Goal: Task Accomplishment & Management: Complete application form

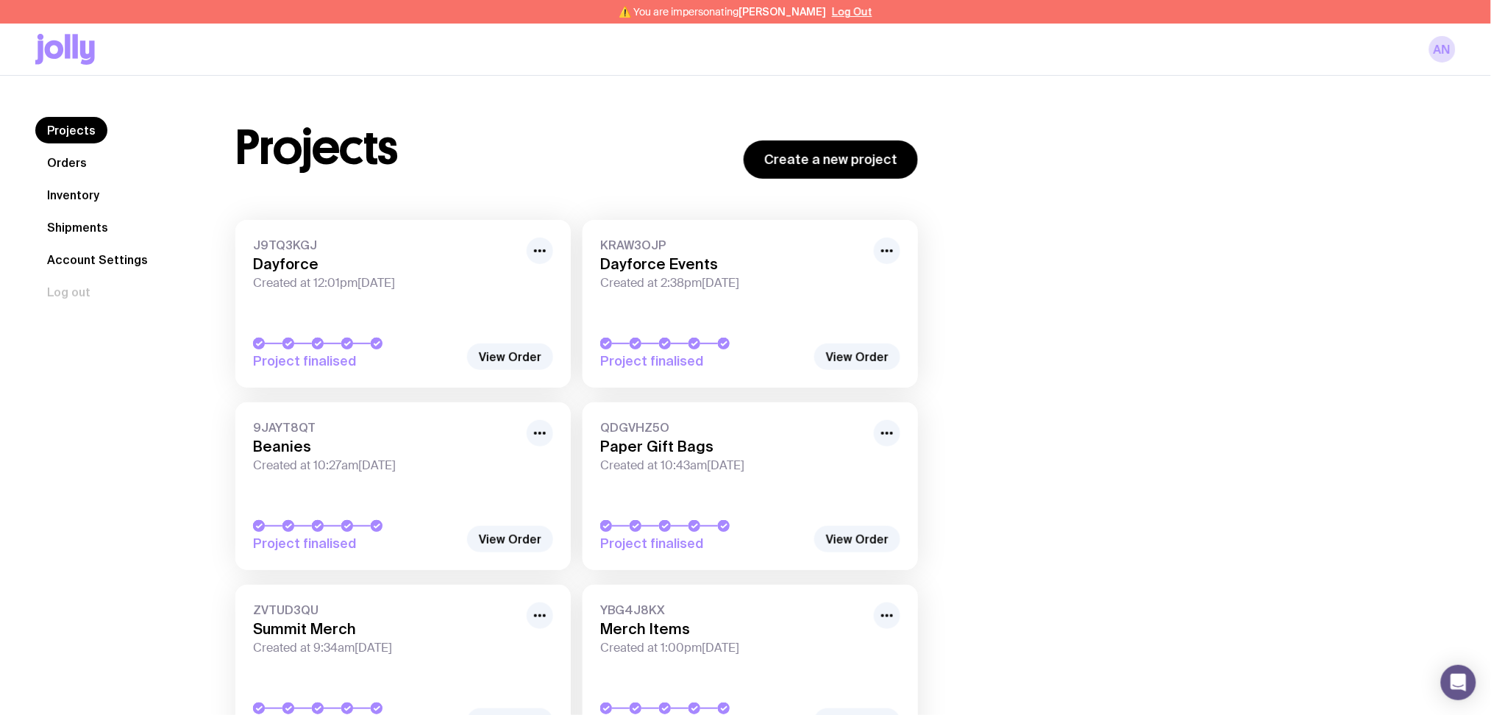
click at [72, 200] on link "Inventory" at bounding box center [73, 195] width 76 height 26
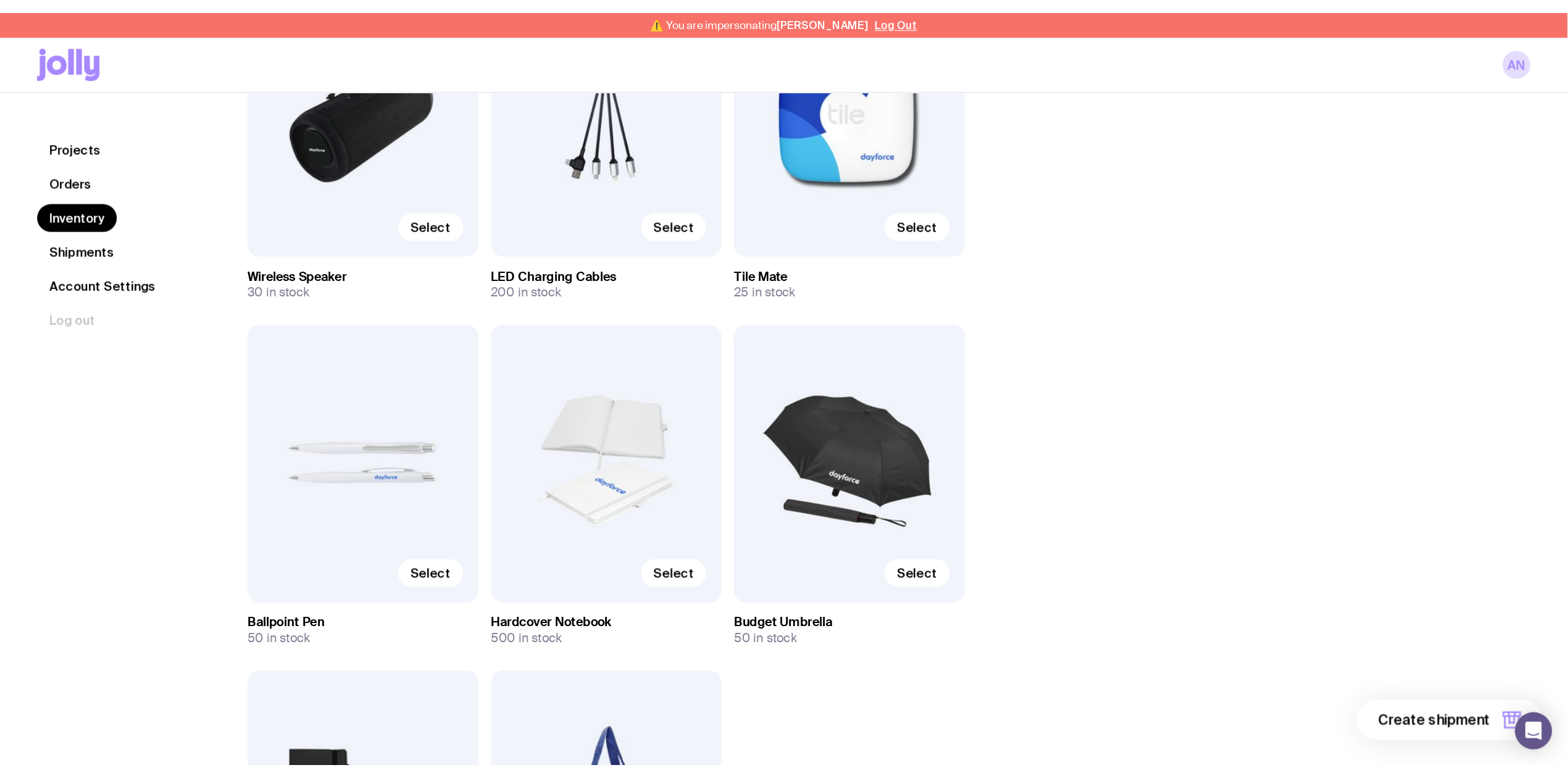
scroll to position [791, 0]
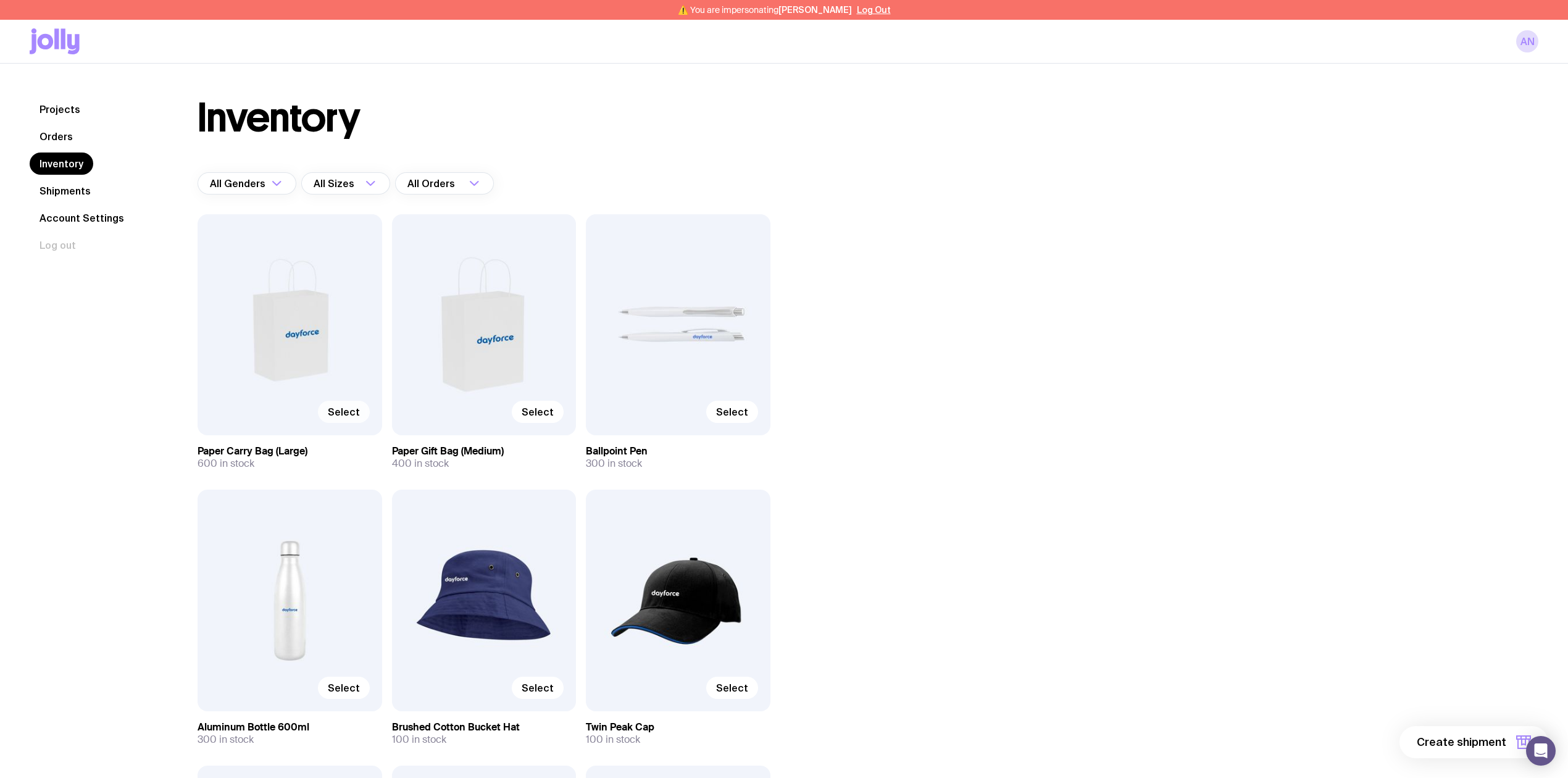
click at [352, 414] on span "Select" at bounding box center [344, 411] width 32 height 13
click at [0, 0] on input "Select" at bounding box center [0, 0] width 0 height 0
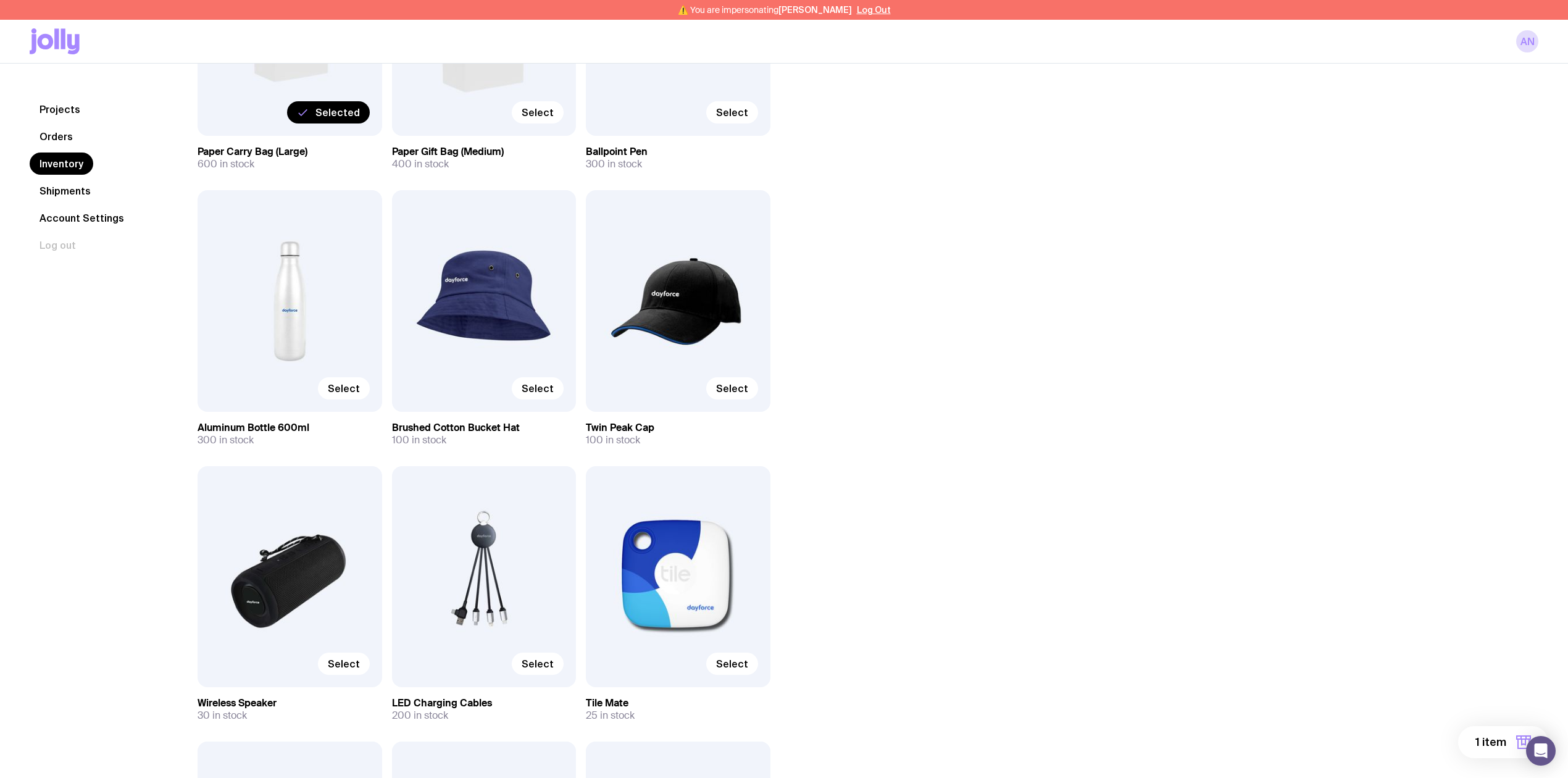
scroll to position [411, 0]
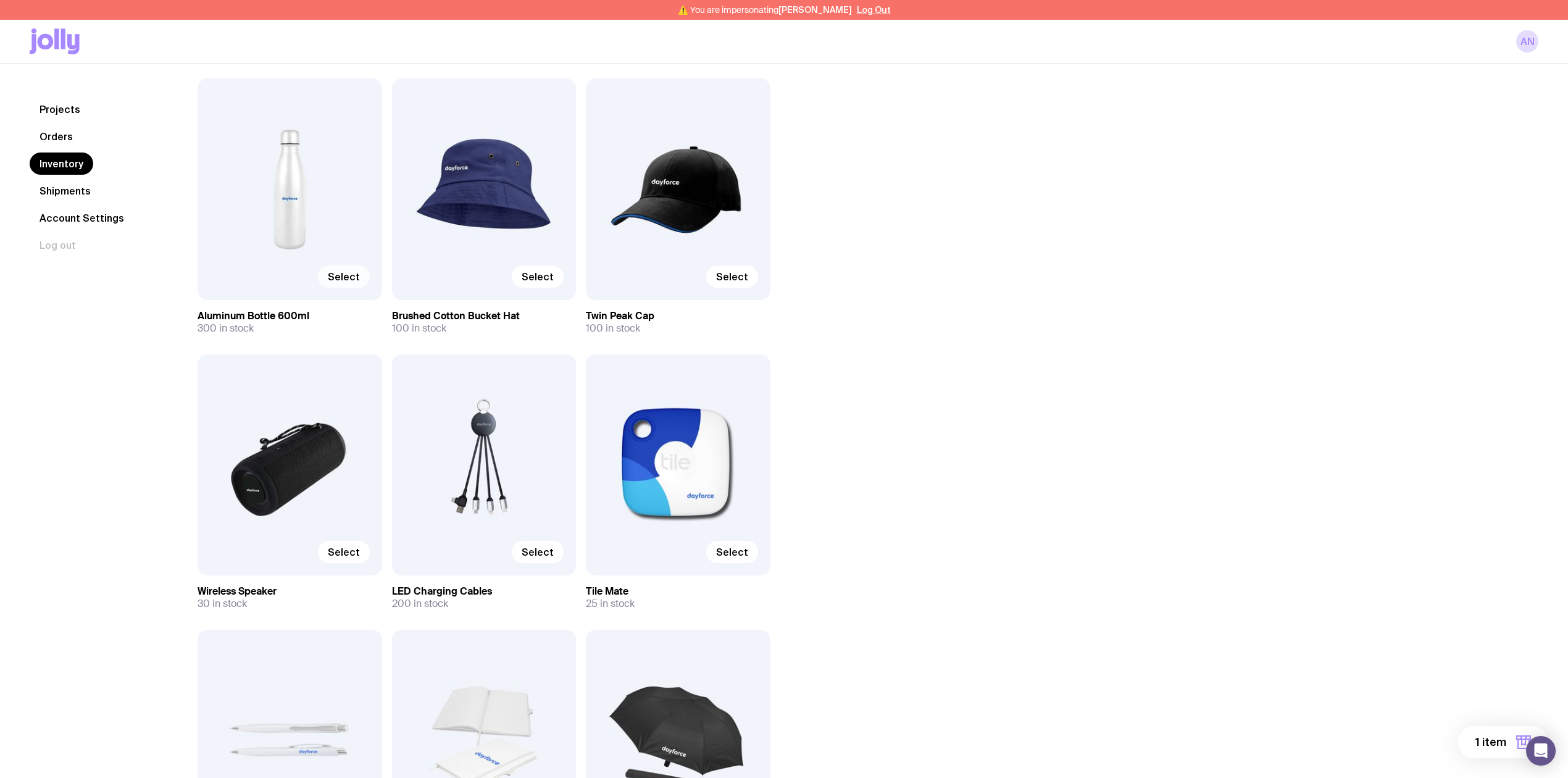
click at [343, 274] on span "Select" at bounding box center [344, 276] width 32 height 13
click at [0, 0] on input "Select" at bounding box center [0, 0] width 0 height 0
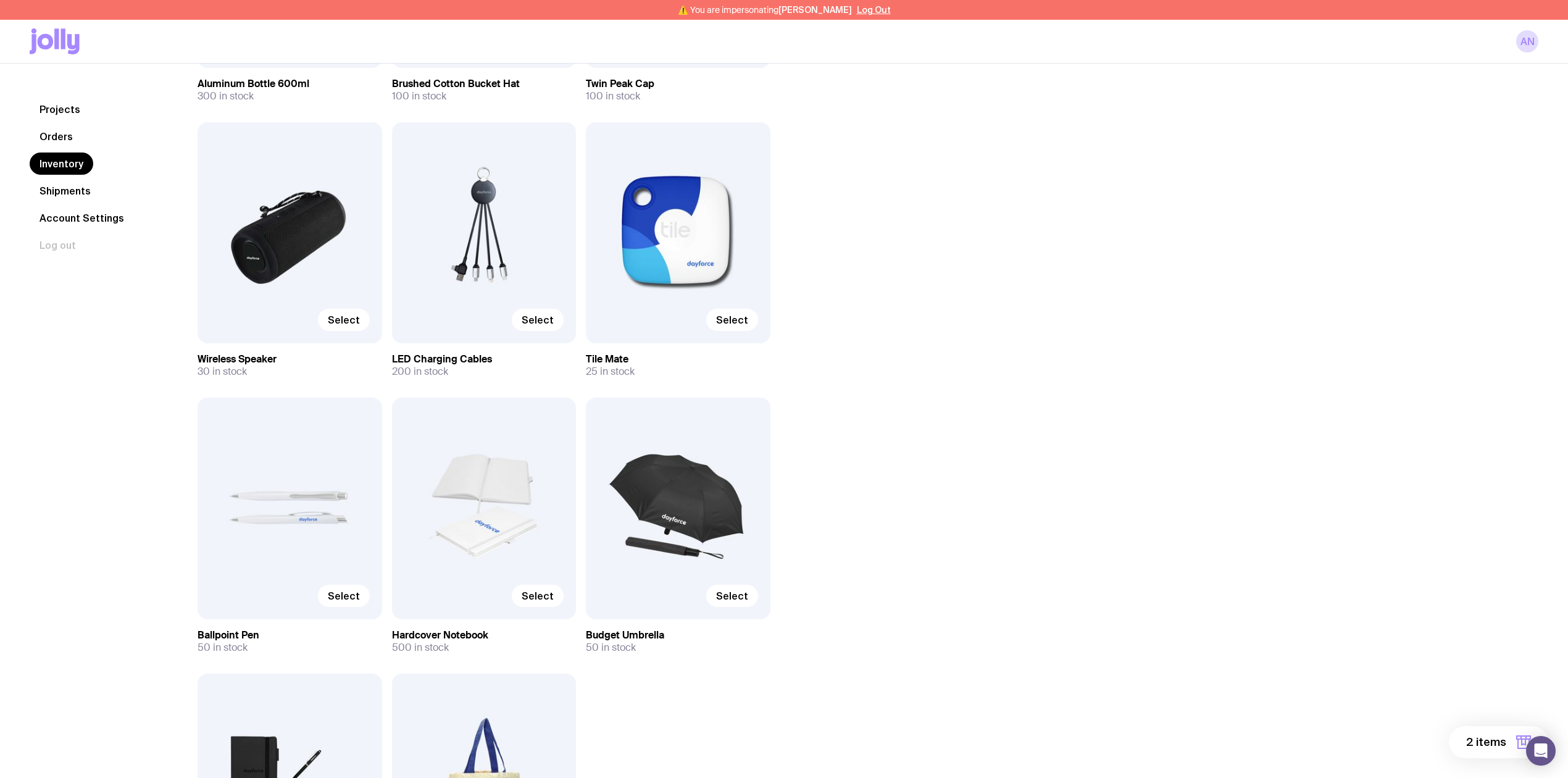
scroll to position [658, 0]
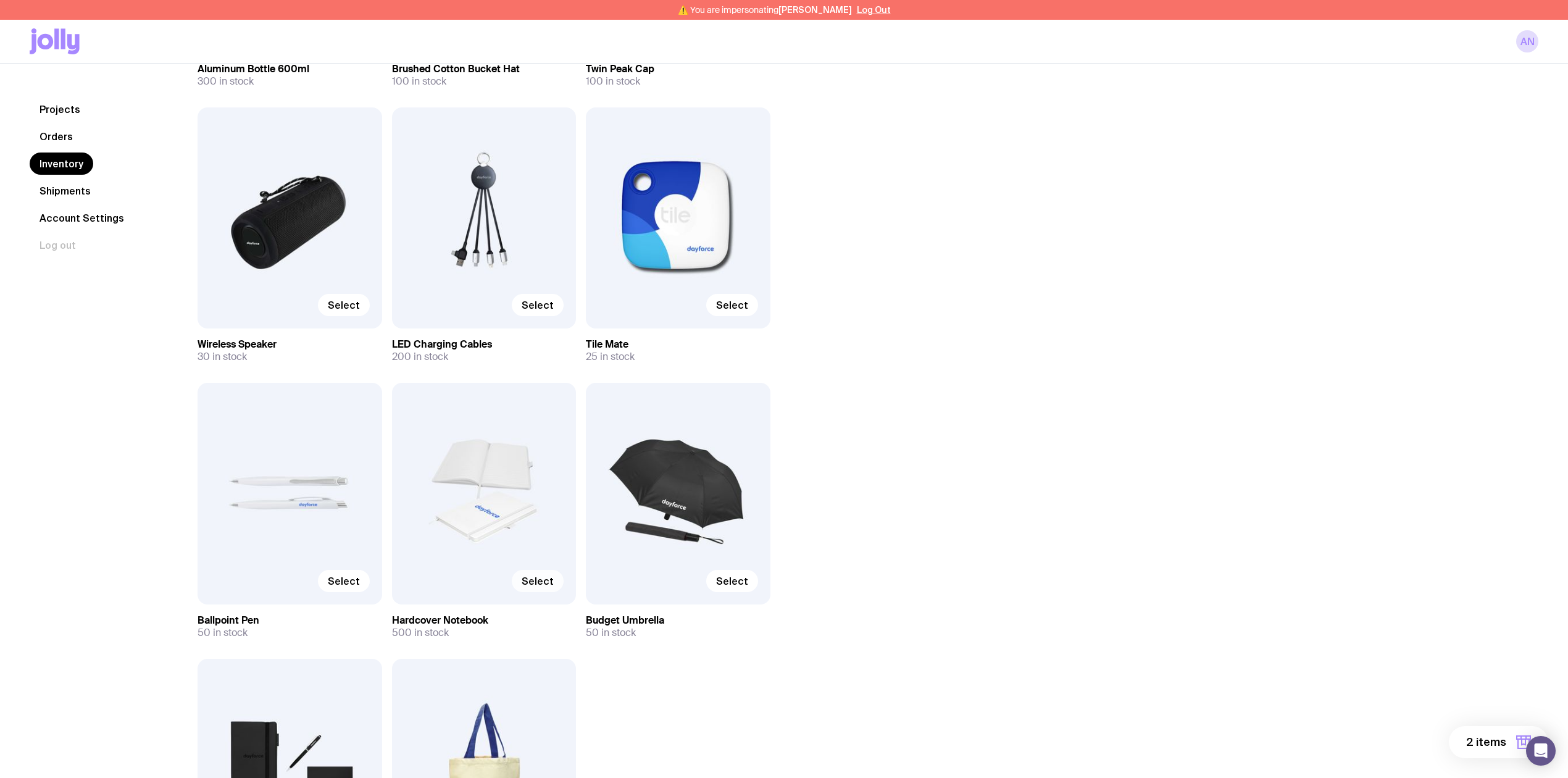
click at [535, 573] on label "Select" at bounding box center [538, 581] width 52 height 22
click at [0, 0] on input "Select" at bounding box center [0, 0] width 0 height 0
click at [351, 578] on span "Select" at bounding box center [344, 581] width 32 height 13
click at [0, 0] on input "Select" at bounding box center [0, 0] width 0 height 0
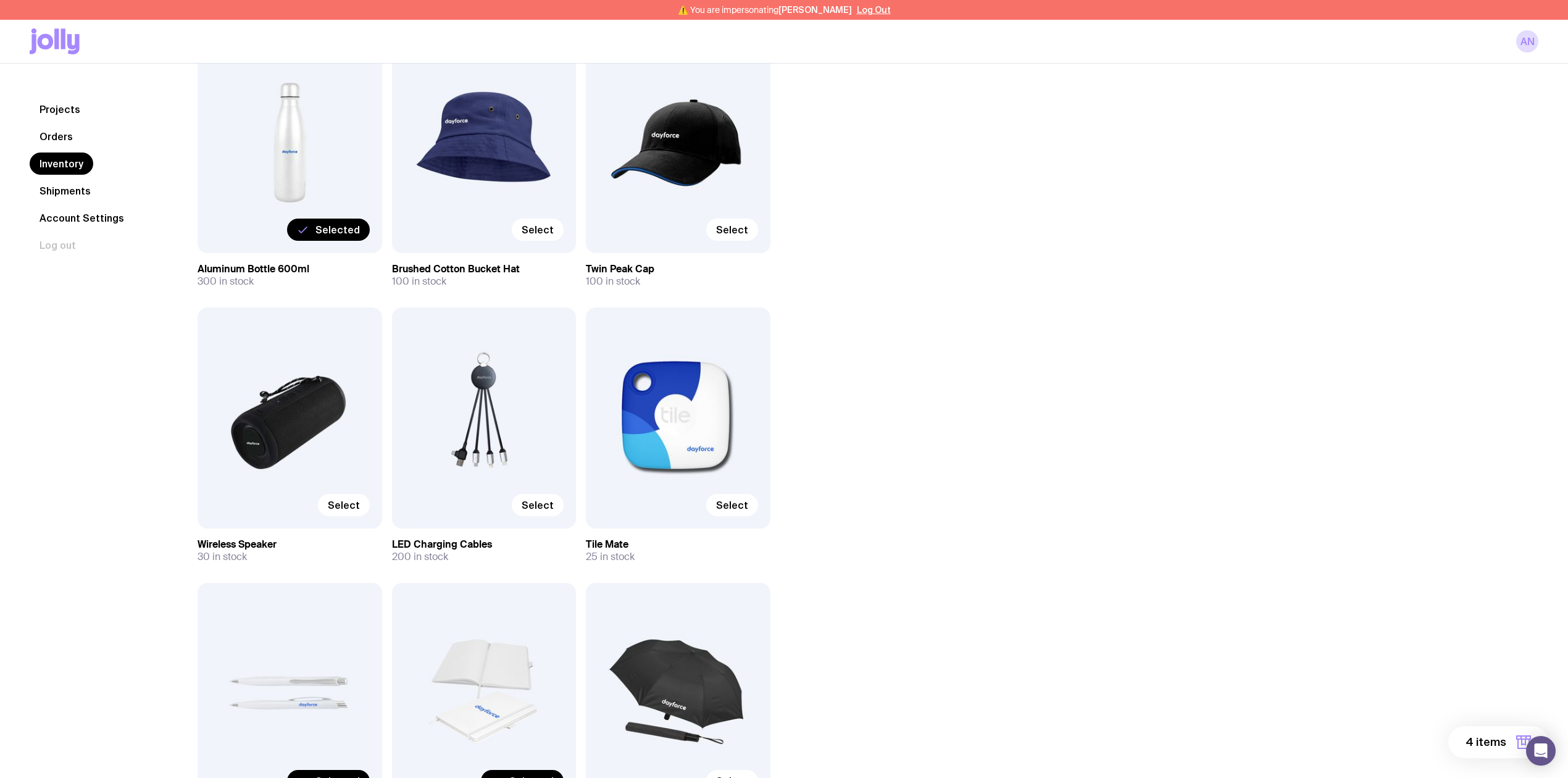
scroll to position [549, 0]
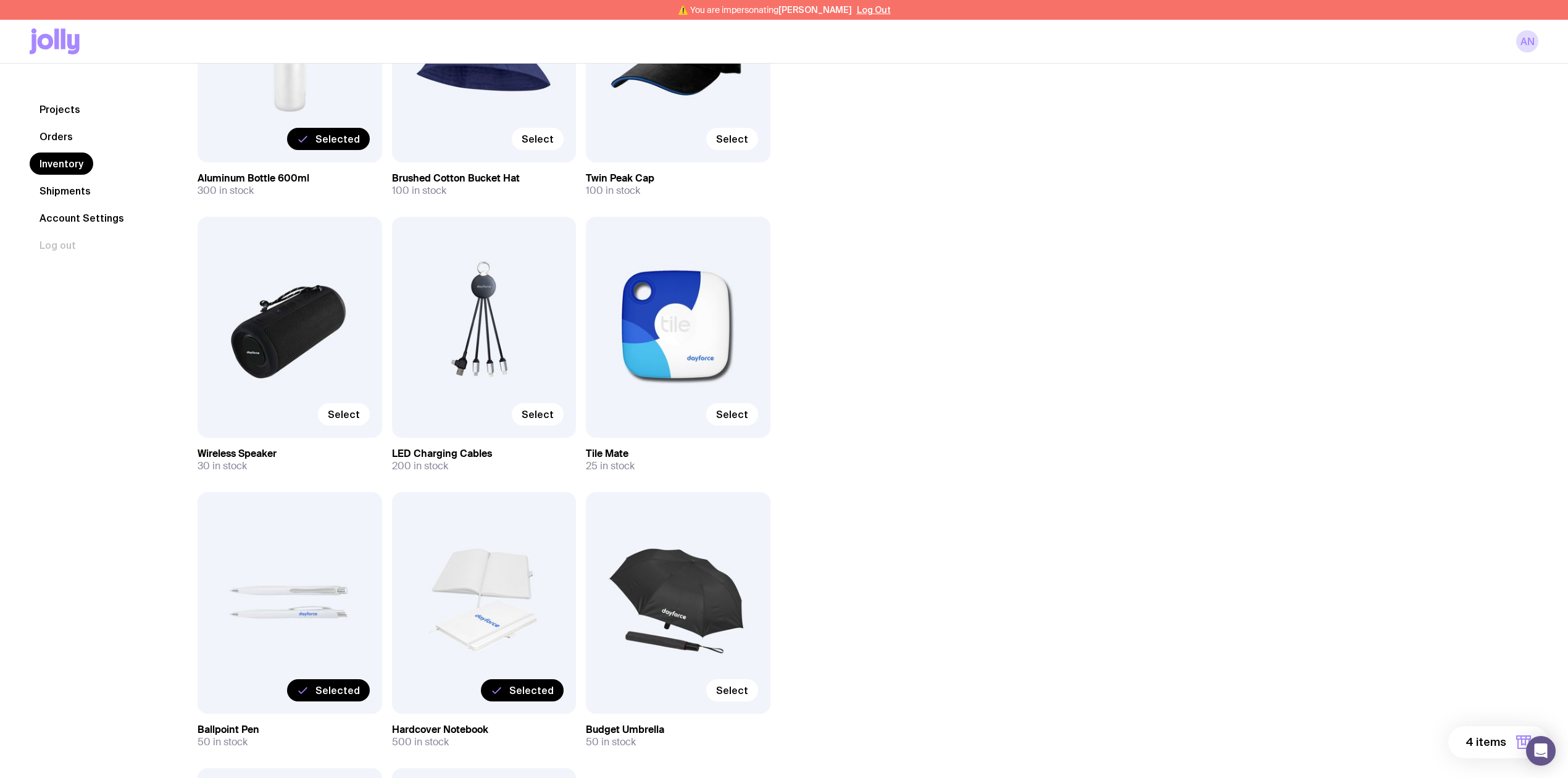
click at [327, 687] on span "Selected" at bounding box center [337, 690] width 44 height 13
click at [0, 0] on input "Selected" at bounding box center [0, 0] width 0 height 0
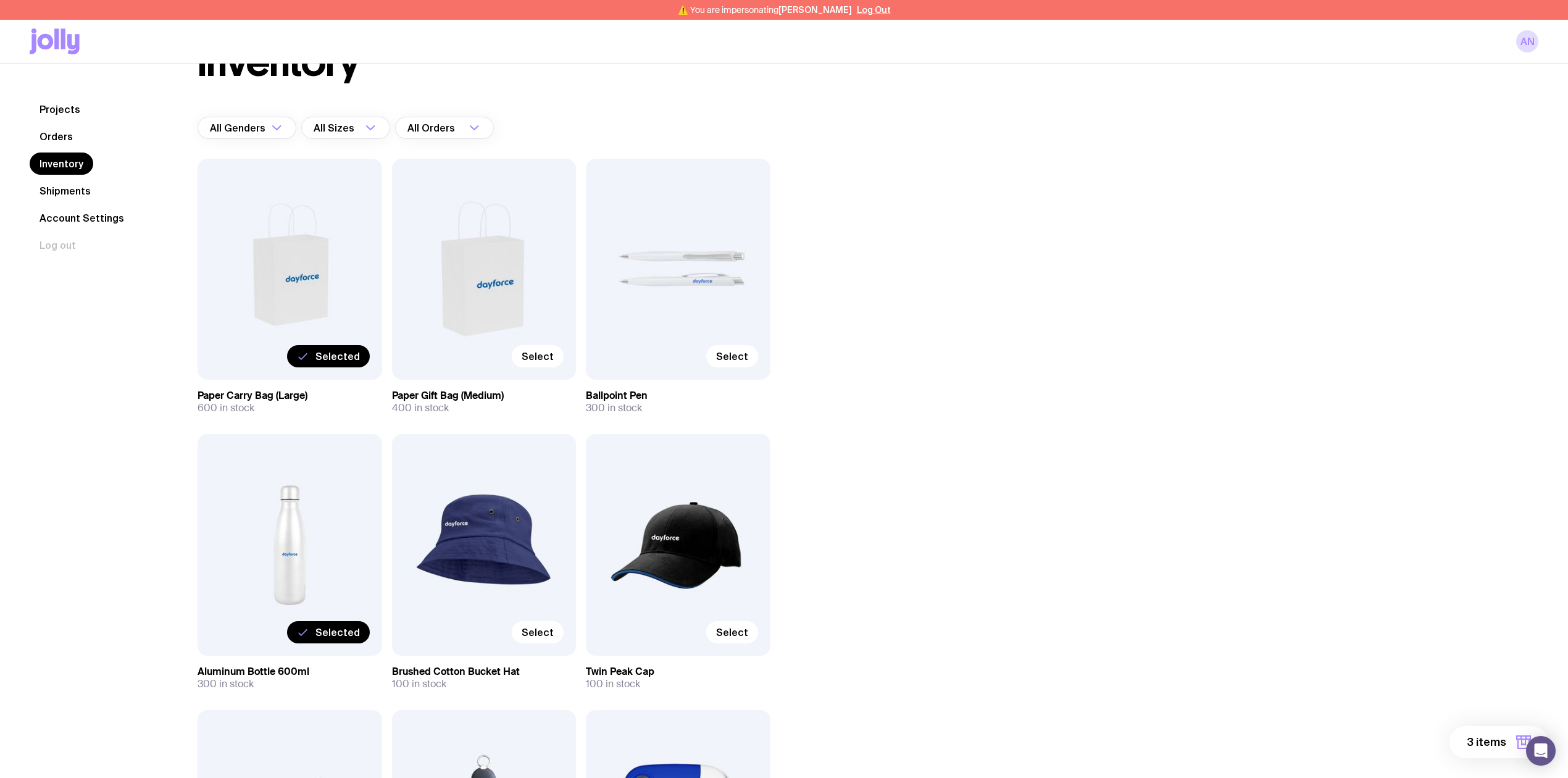
scroll to position [55, 0]
click at [742, 354] on span "Select" at bounding box center [732, 357] width 32 height 13
click at [0, 0] on input "Select" at bounding box center [0, 0] width 0 height 0
click at [1475, 741] on span "4 items" at bounding box center [1486, 742] width 41 height 15
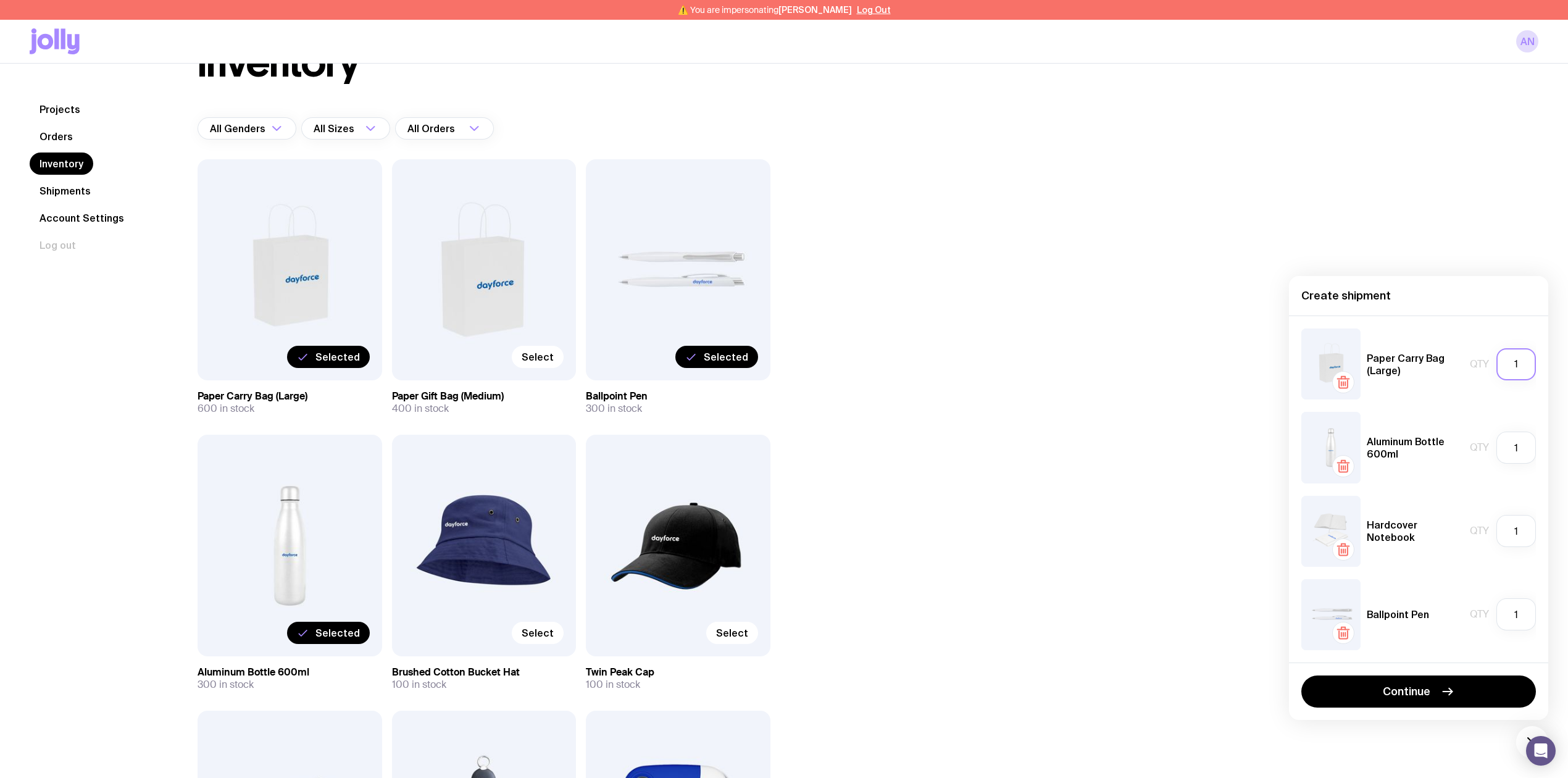
drag, startPoint x: 1523, startPoint y: 361, endPoint x: 1495, endPoint y: 361, distance: 28.0
click at [1495, 361] on div "Qty 1" at bounding box center [1503, 364] width 66 height 32
type input "120"
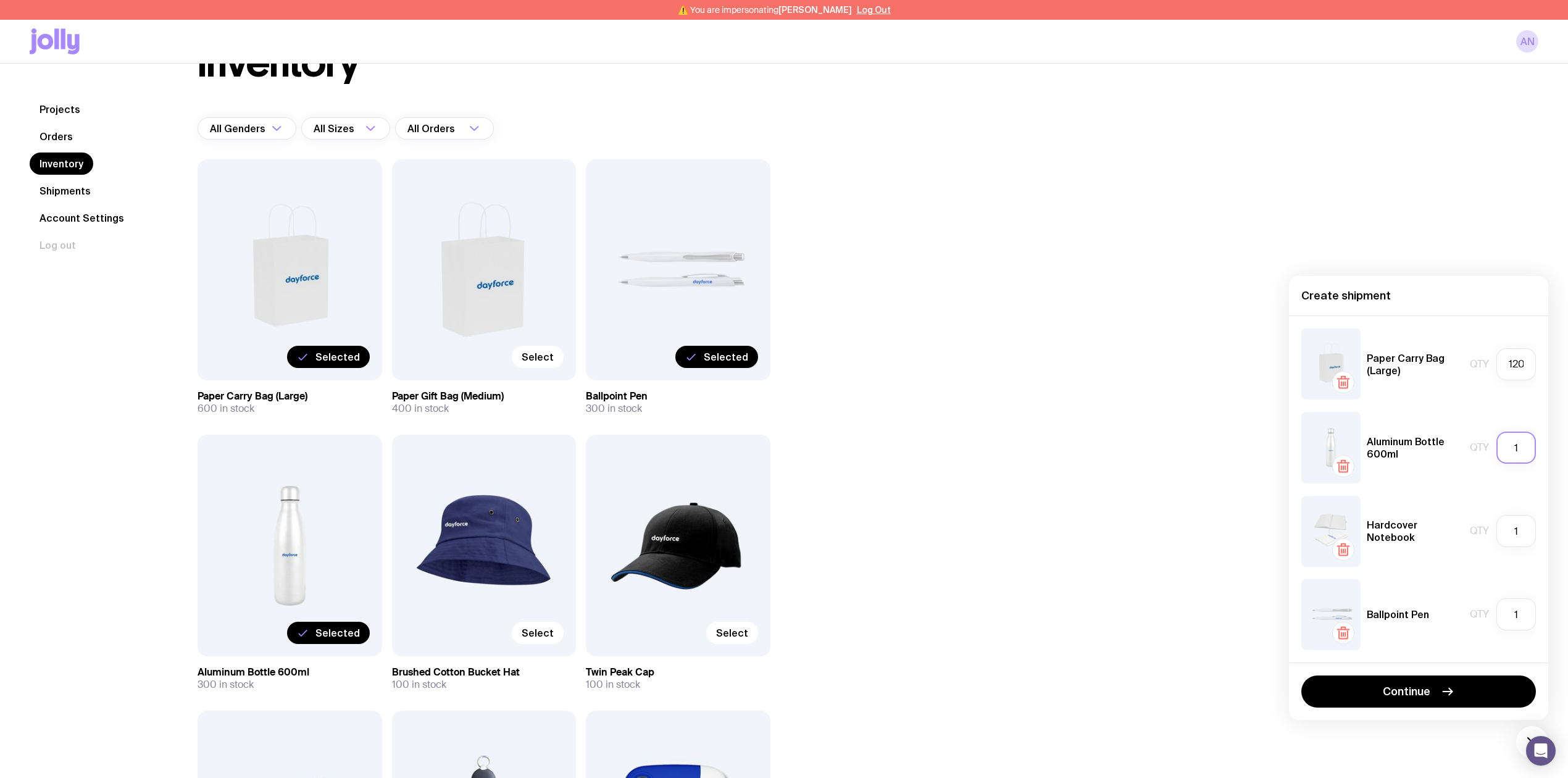
drag, startPoint x: 1524, startPoint y: 442, endPoint x: 1503, endPoint y: 445, distance: 21.2
click at [1503, 445] on input "1" at bounding box center [1516, 447] width 39 height 32
type input "60"
click at [1470, 525] on div "Qty 1" at bounding box center [1503, 530] width 66 height 32
type input "60"
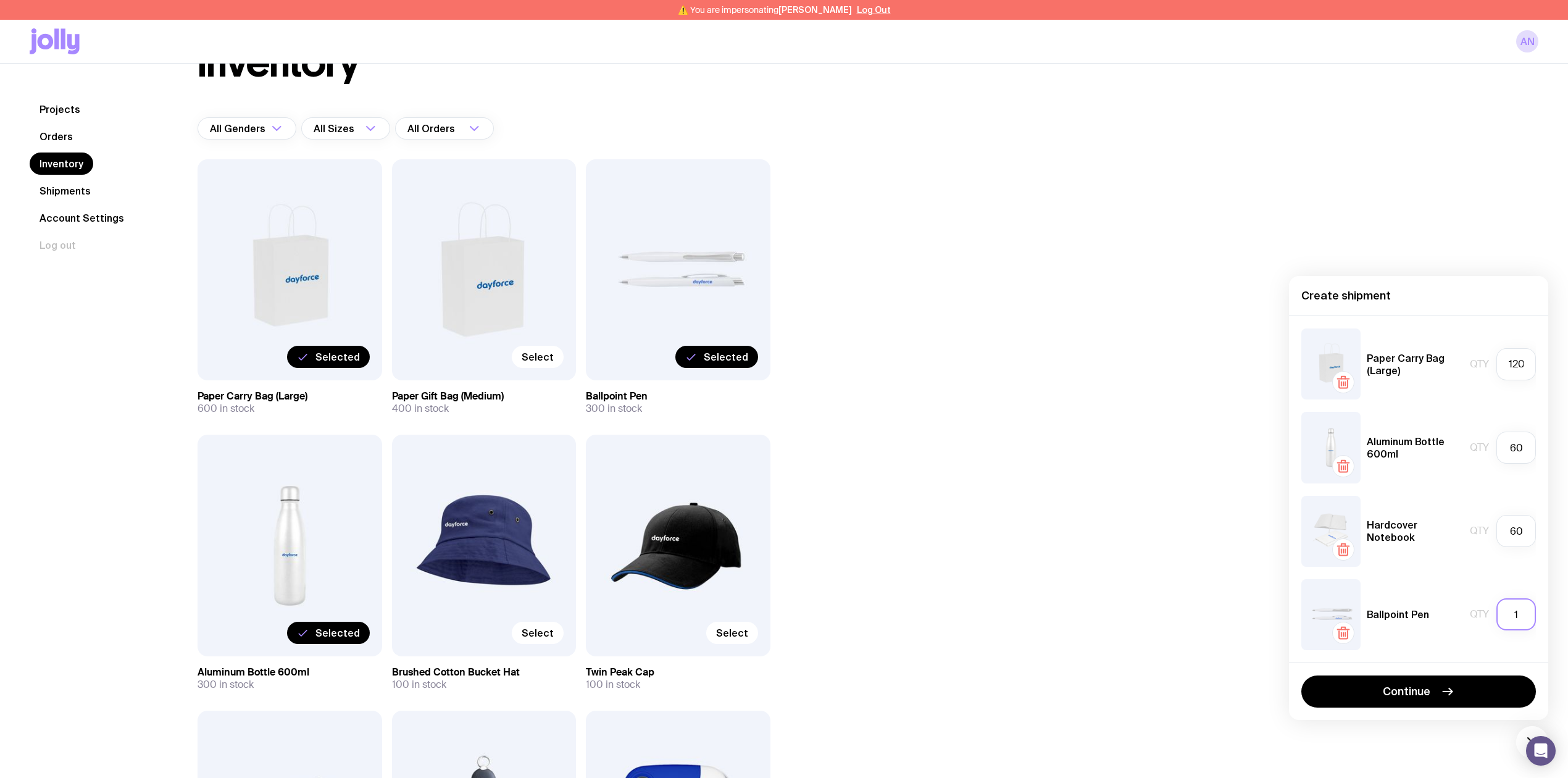
drag, startPoint x: 1527, startPoint y: 616, endPoint x: 1496, endPoint y: 616, distance: 31.0
click at [1496, 616] on div "Qty 1" at bounding box center [1503, 614] width 66 height 32
type input "60"
click at [1419, 687] on span "Continue" at bounding box center [1407, 692] width 48 height 15
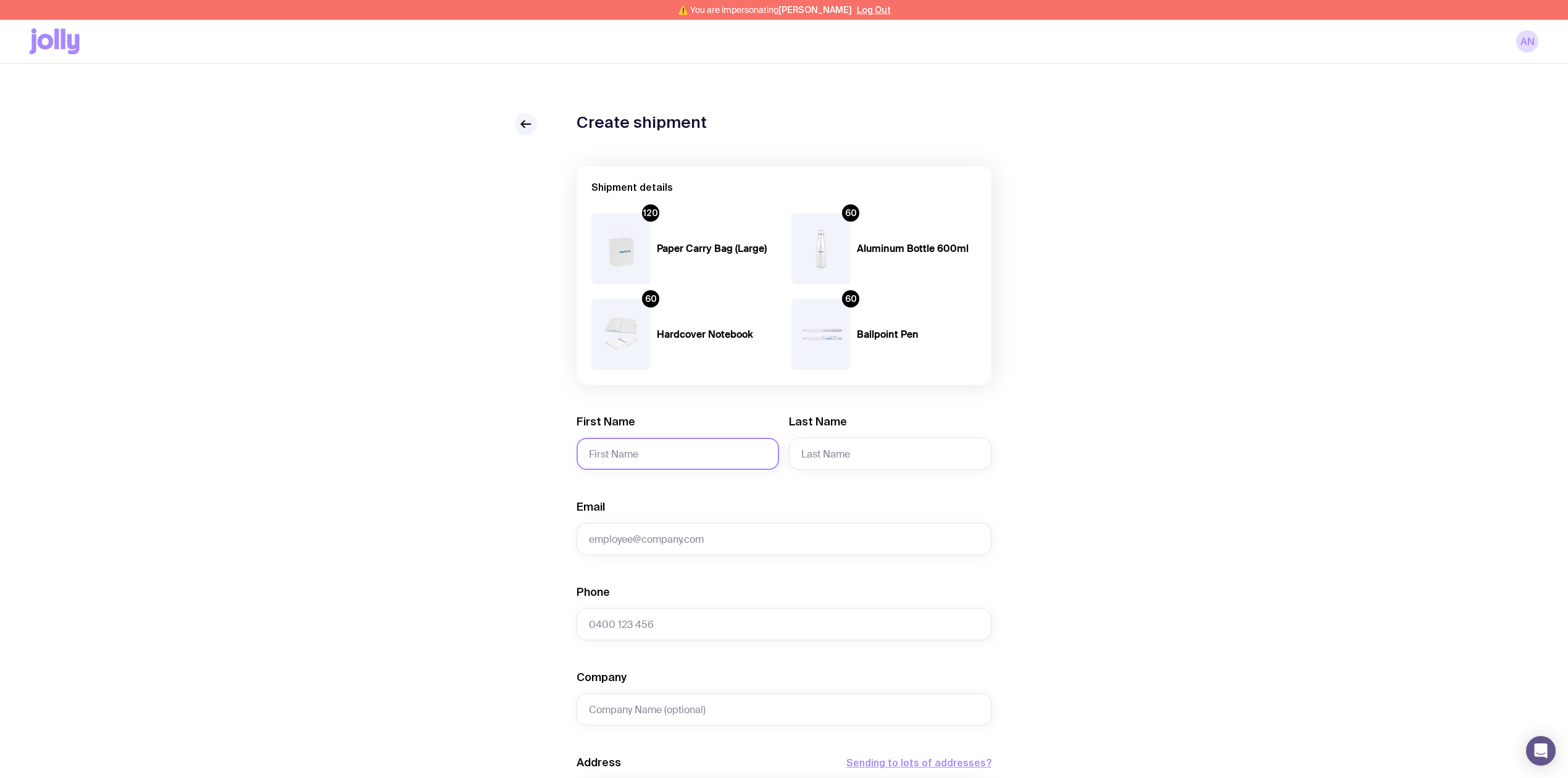
click at [647, 457] on input "First Name" at bounding box center [677, 454] width 202 height 32
type input "Angela"
click at [833, 452] on input "Last Name" at bounding box center [890, 454] width 202 height 32
click at [628, 543] on input "Email" at bounding box center [784, 539] width 415 height 32
paste input "Angela.Nizeti@dayforce.com"
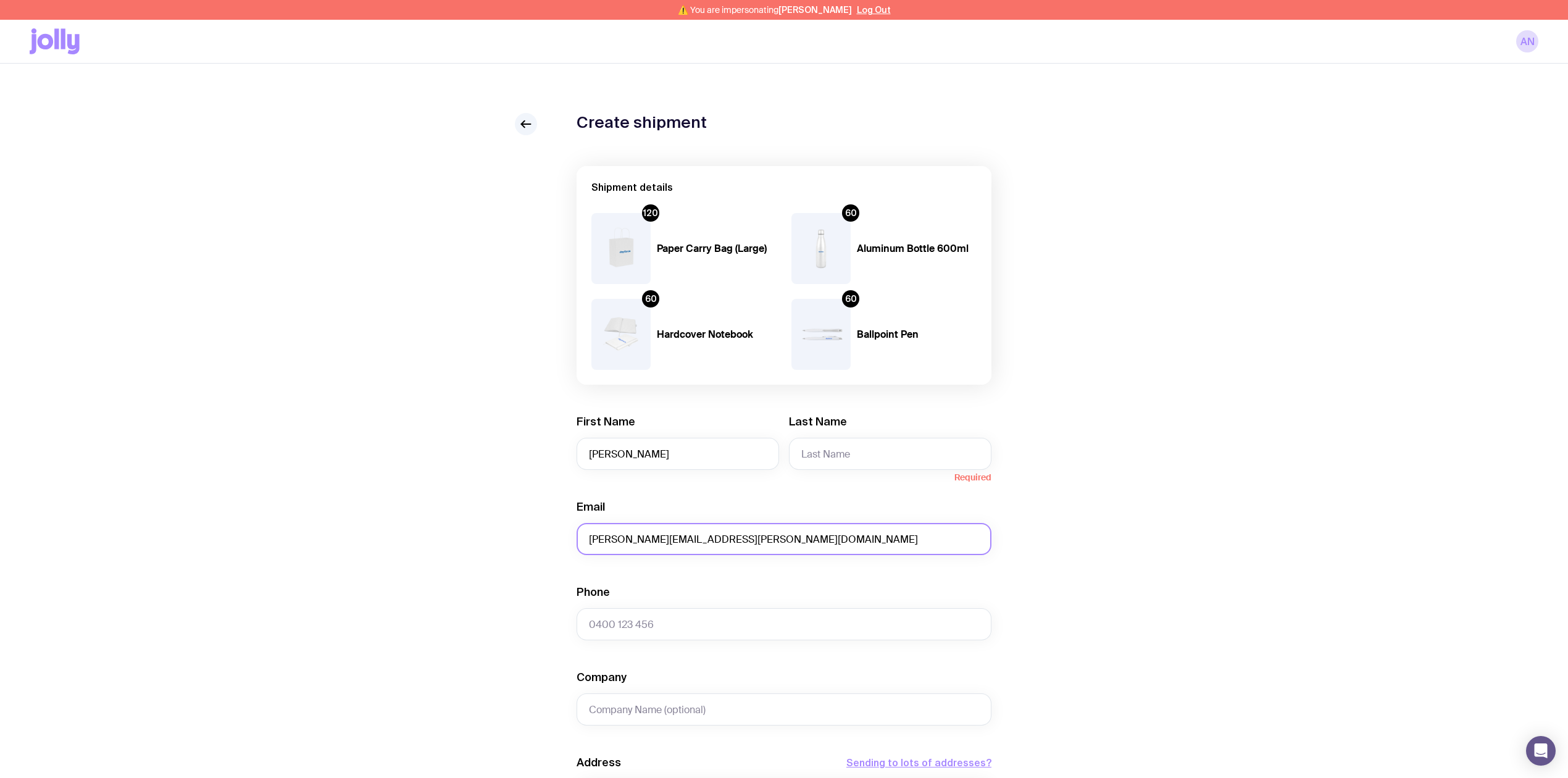
drag, startPoint x: 648, startPoint y: 537, endPoint x: 623, endPoint y: 537, distance: 25.0
click at [623, 537] on input "Angela.Nizeti@dayforce.com" at bounding box center [784, 539] width 415 height 32
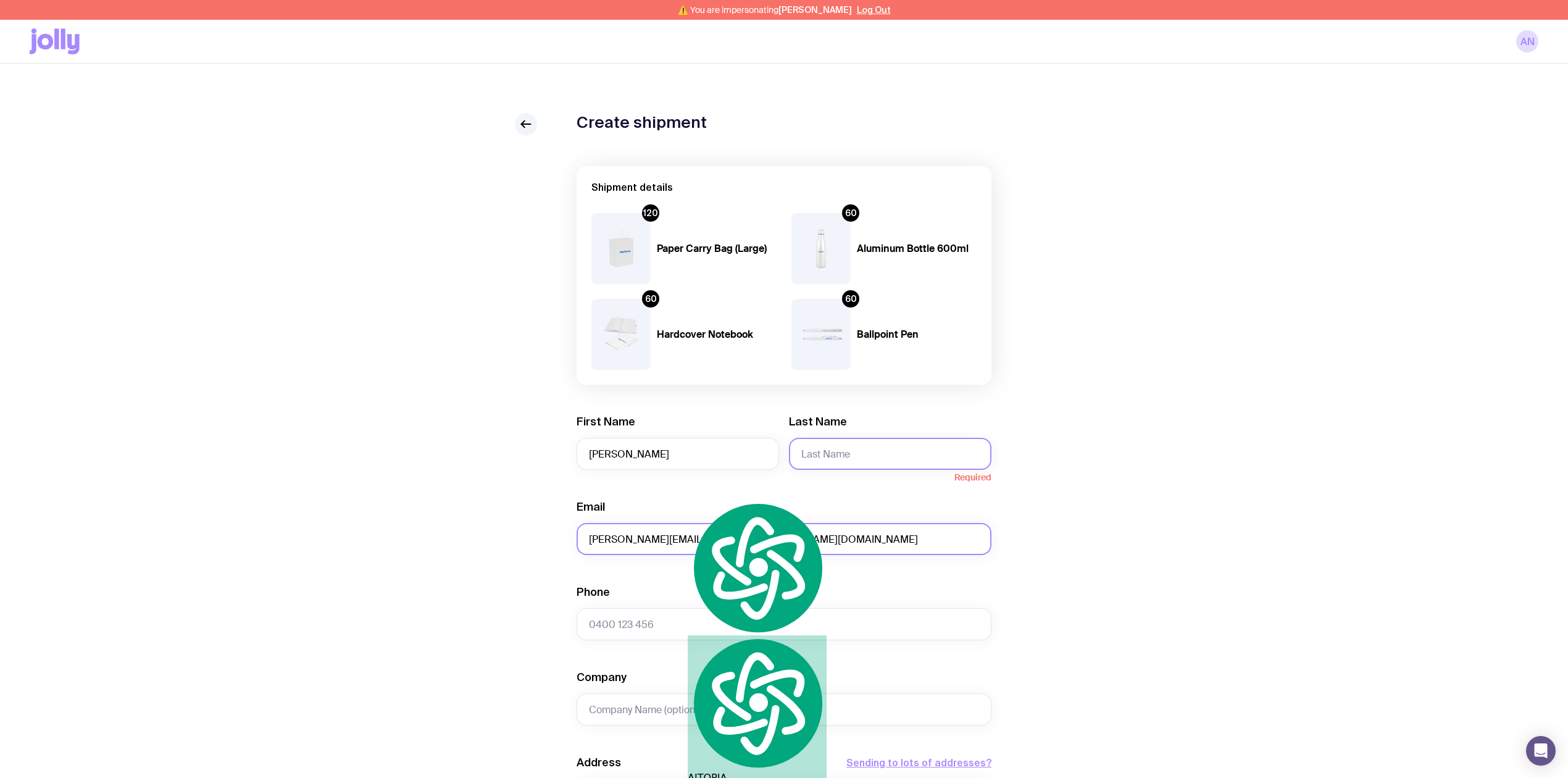
type input "Angela.Nizeti@dayforce.com"
click at [821, 457] on input "Last Name" at bounding box center [890, 454] width 202 height 32
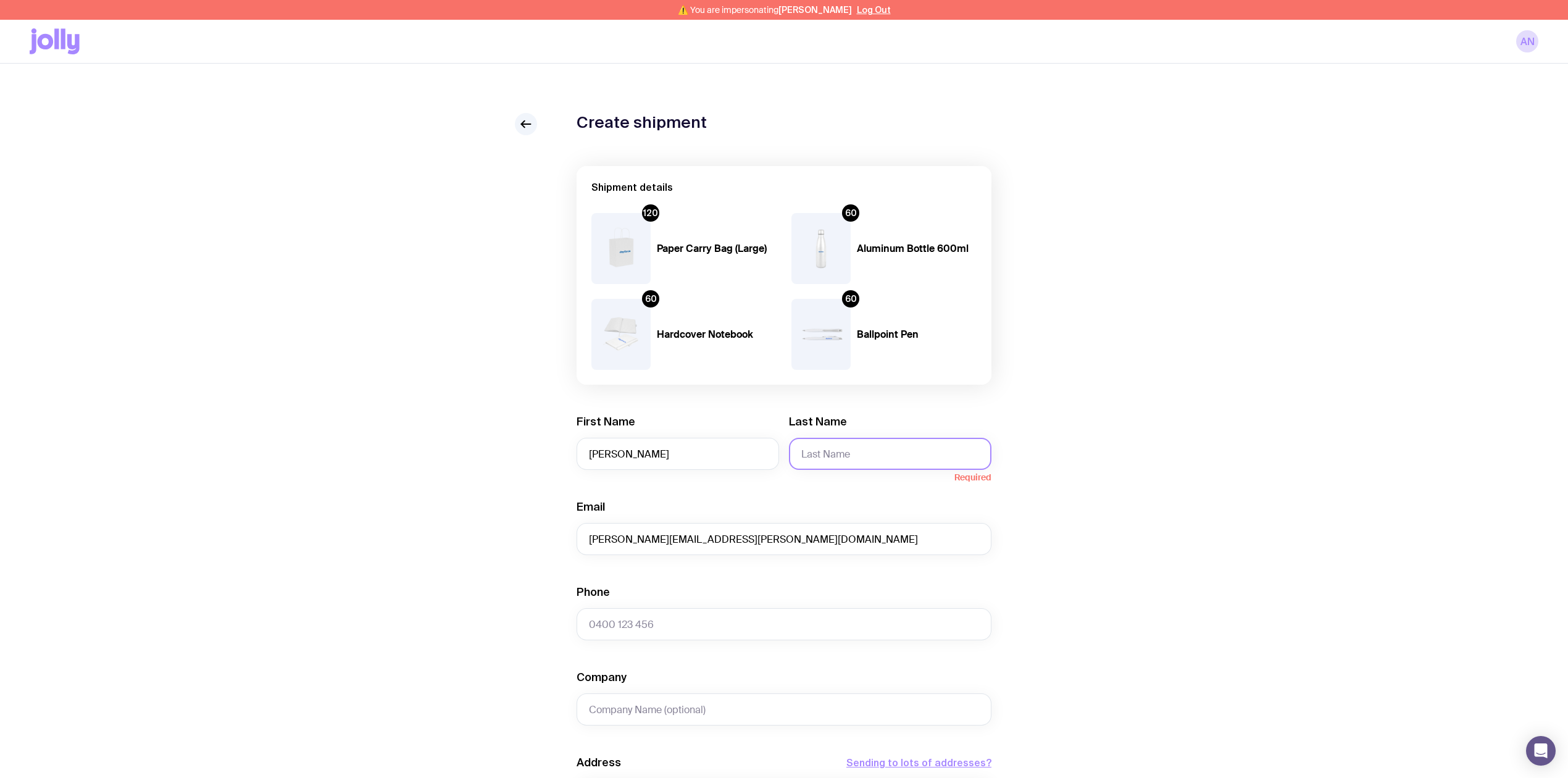
paste input "Nizet"
type input "Nizet"
click at [657, 624] on input "Phone" at bounding box center [784, 624] width 415 height 32
paste input "448 052 437"
type input "0448 052 437"
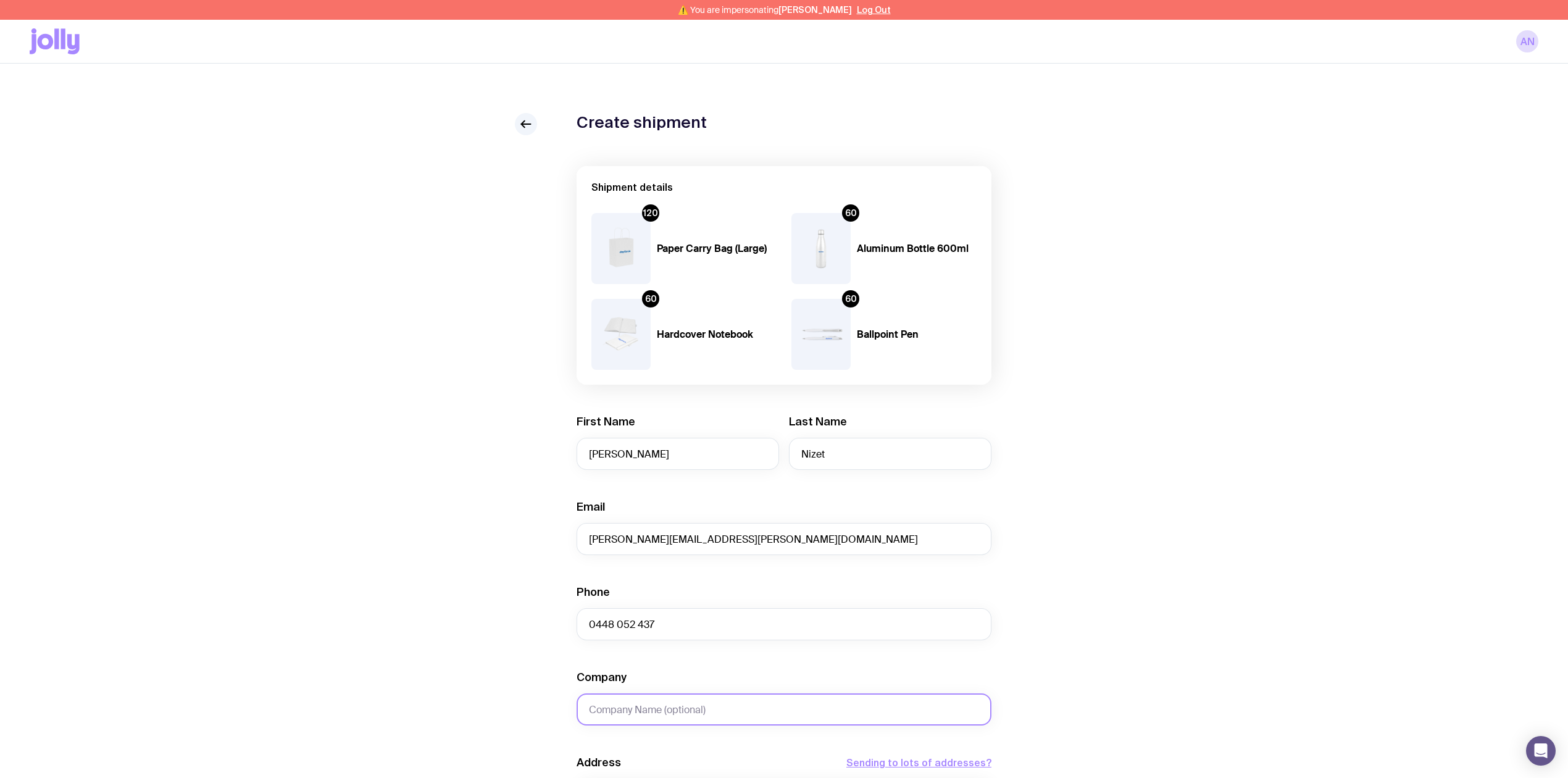
click at [643, 708] on input "Company" at bounding box center [784, 709] width 415 height 32
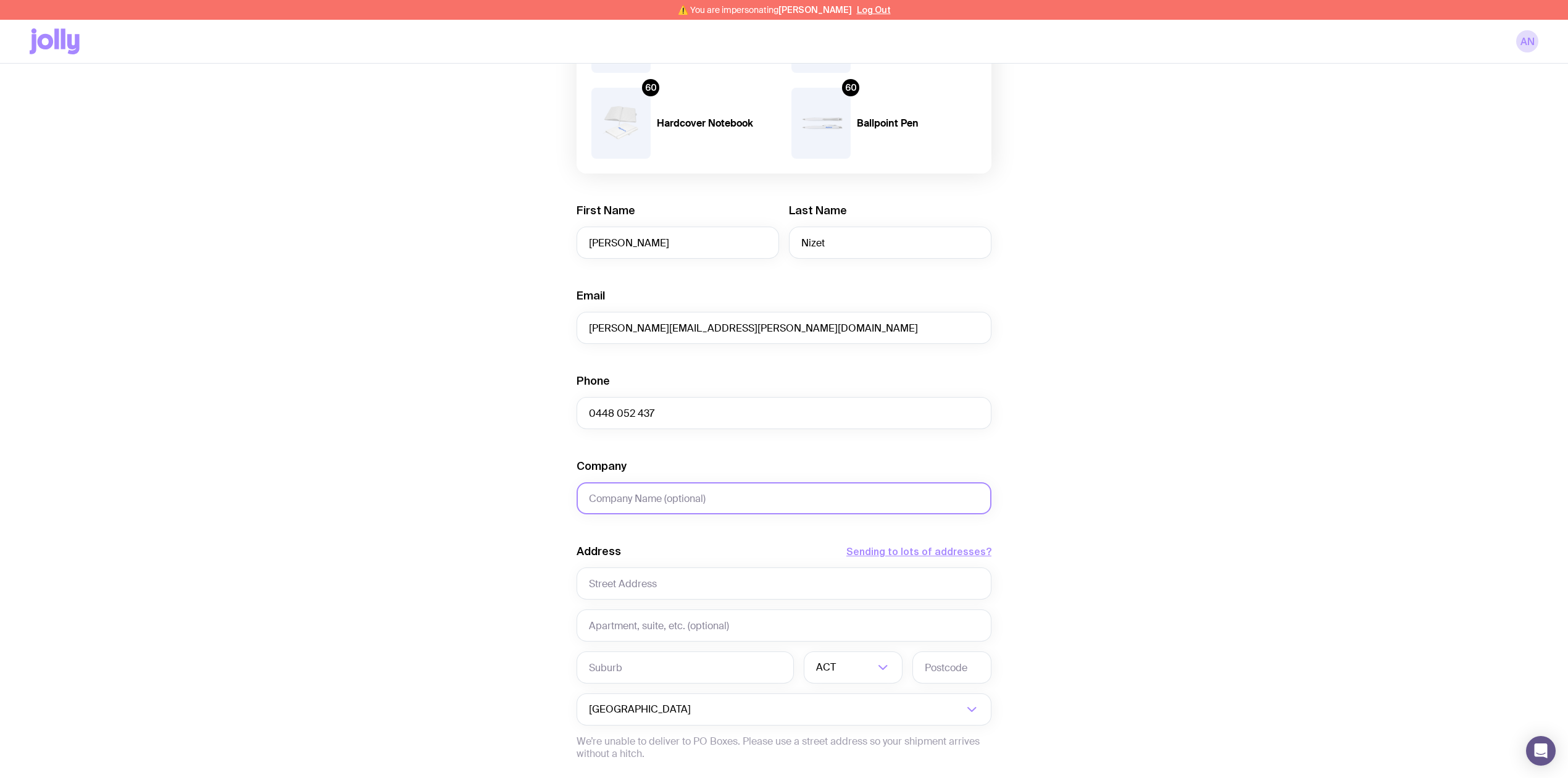
scroll to position [247, 0]
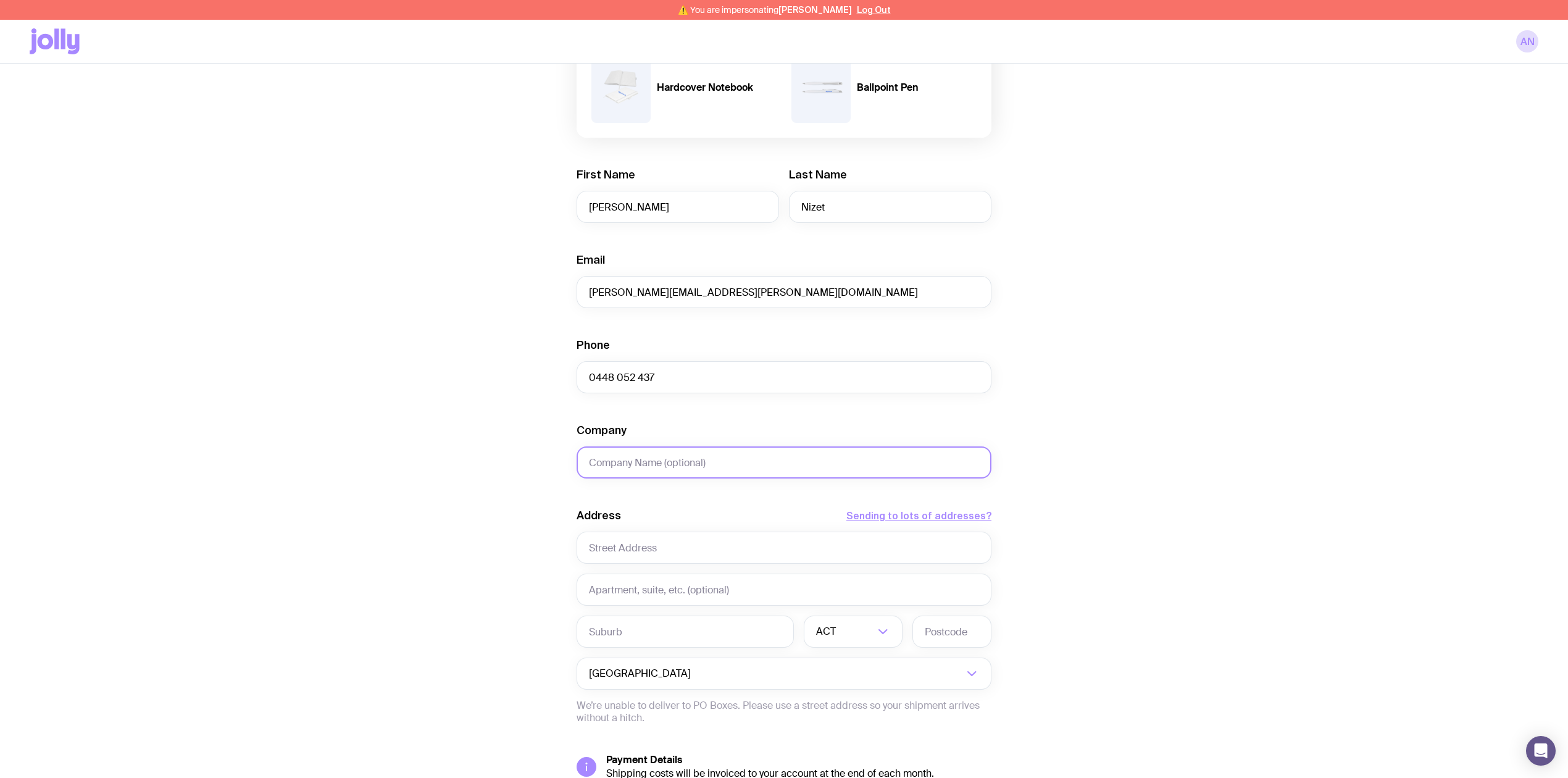
click at [634, 463] on input "Company" at bounding box center [784, 462] width 415 height 32
paste input "Perth Convention and Exhibition Centre"
type input "Perth Convention and Exhibition Centre"
click at [627, 588] on input "text" at bounding box center [784, 589] width 415 height 32
paste input "ADMINISTRATION LOADING DOCK"
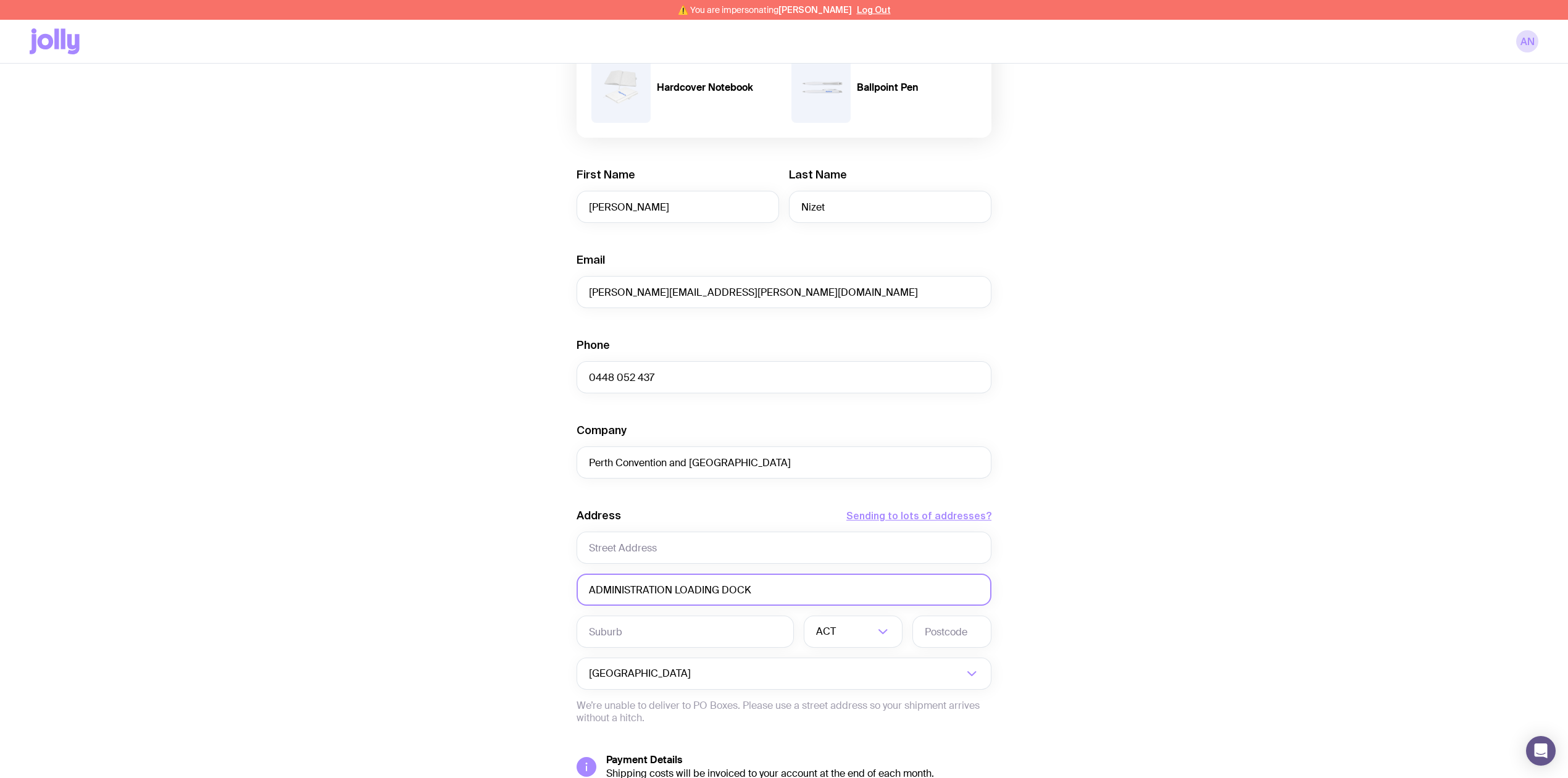
type input "ADMINISTRATION LOADING DOCK"
click at [645, 536] on input "text" at bounding box center [784, 547] width 415 height 32
click at [639, 554] on input "text" at bounding box center [784, 547] width 415 height 32
paste input "21 Mounts Bay Road"
type input "21 Mounts Bay Road"
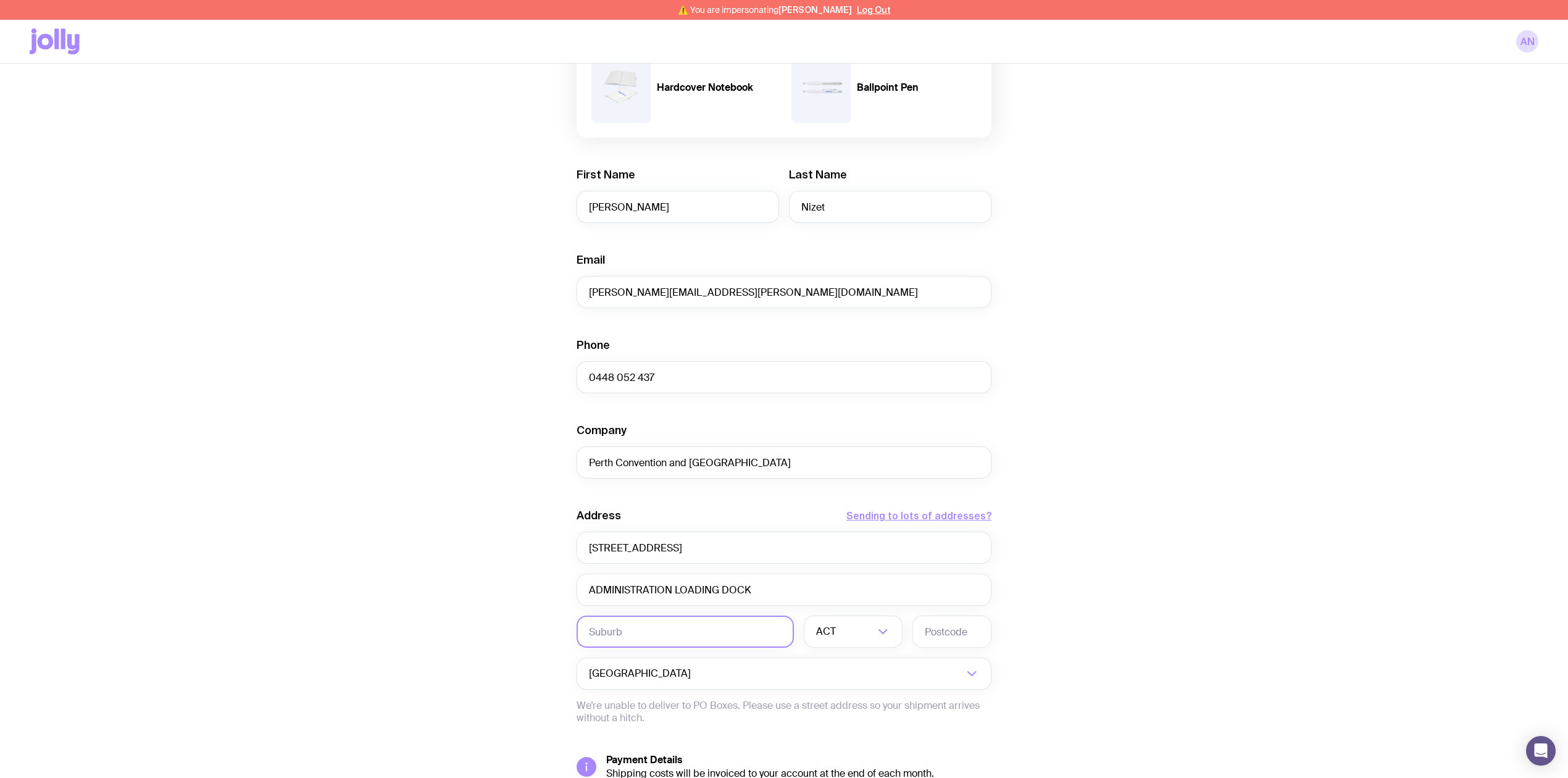
click at [645, 634] on input "text" at bounding box center [685, 631] width 217 height 32
paste input "PERTH"
type input "PERTH"
click at [850, 633] on input "Search for option" at bounding box center [856, 631] width 36 height 32
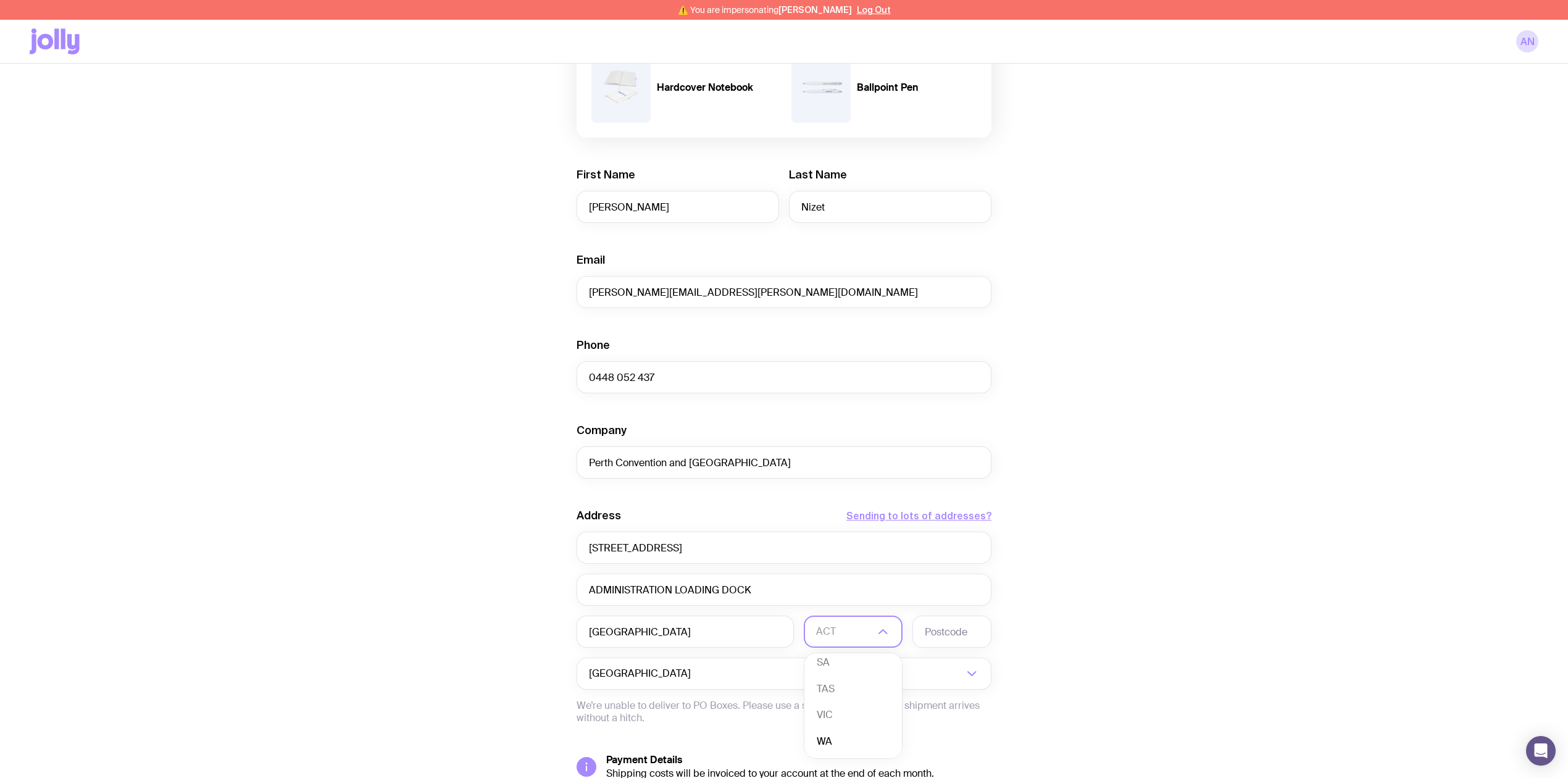
drag, startPoint x: 835, startPoint y: 739, endPoint x: 886, endPoint y: 643, distance: 108.7
click at [835, 739] on li "WA" at bounding box center [853, 742] width 97 height 27
drag, startPoint x: 941, startPoint y: 632, endPoint x: 947, endPoint y: 627, distance: 7.8
click at [941, 632] on input "text" at bounding box center [952, 631] width 79 height 32
type input "6000"
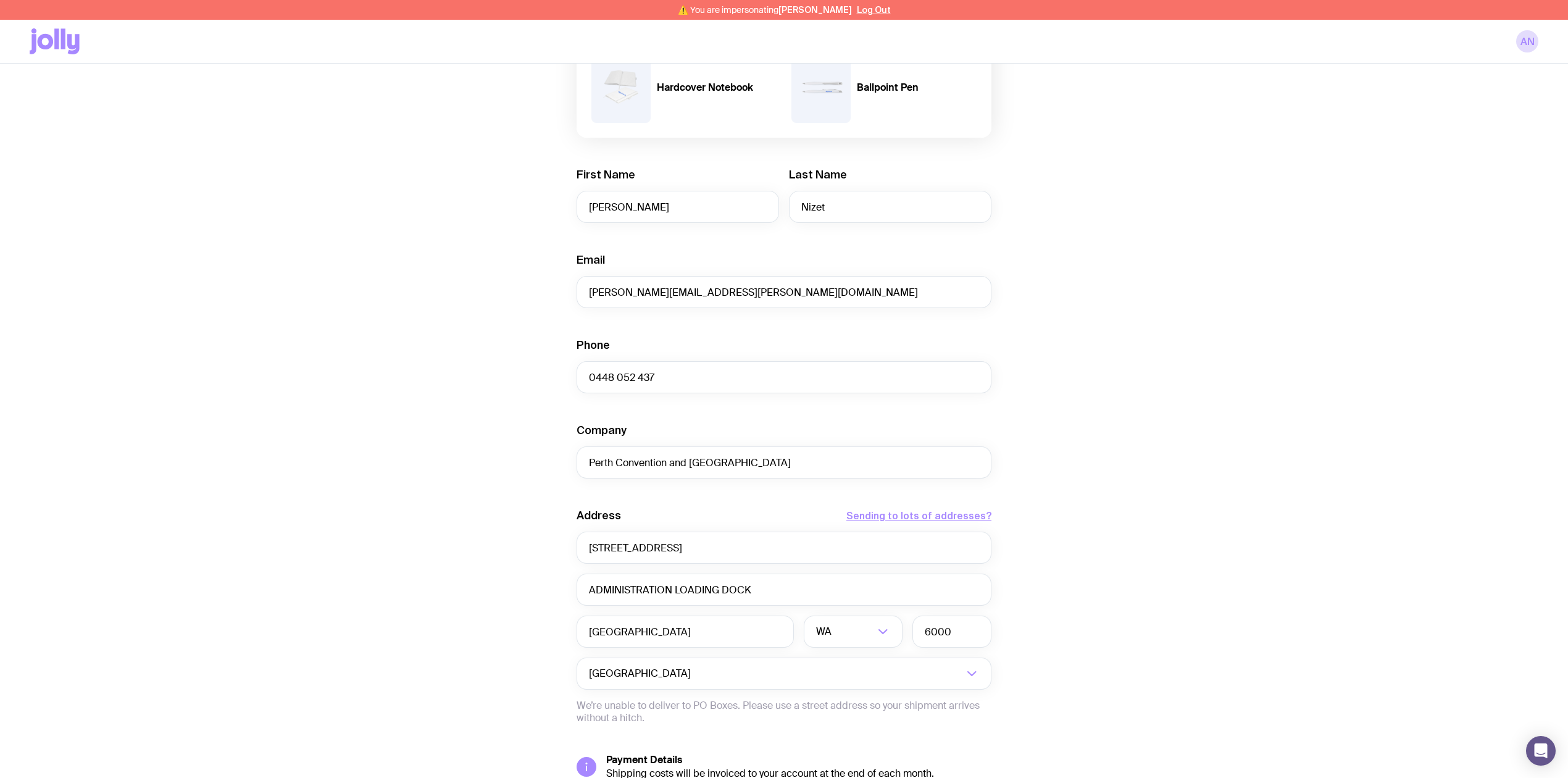
click at [1141, 551] on div "Create shipment Shipment details 120 Paper Carry Bag (Large) 60 Aluminum Bottle…" at bounding box center [784, 378] width 1509 height 1025
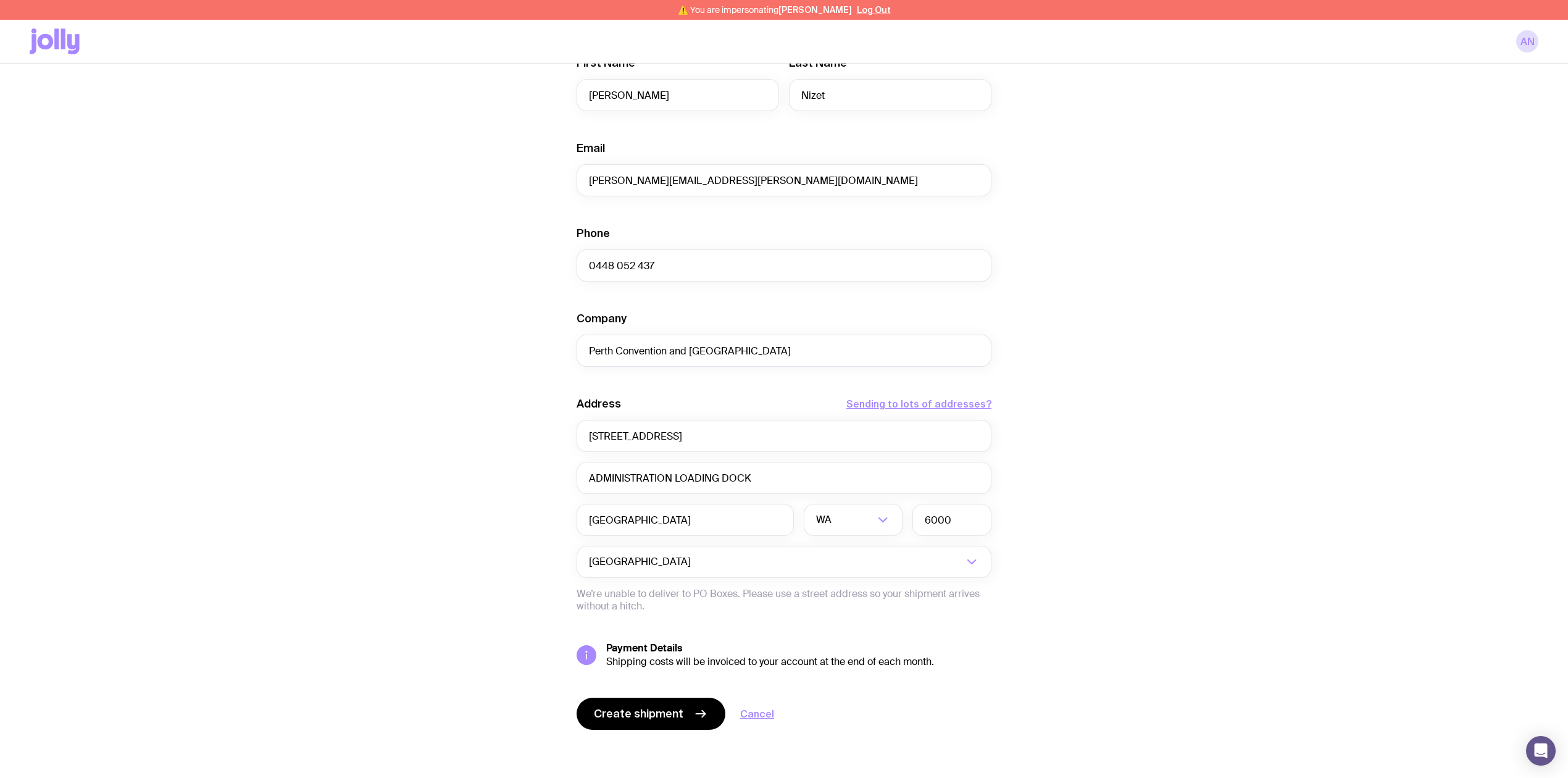
scroll to position [361, 0]
click at [653, 713] on span "Create shipment" at bounding box center [639, 712] width 90 height 15
